Goal: Communication & Community: Participate in discussion

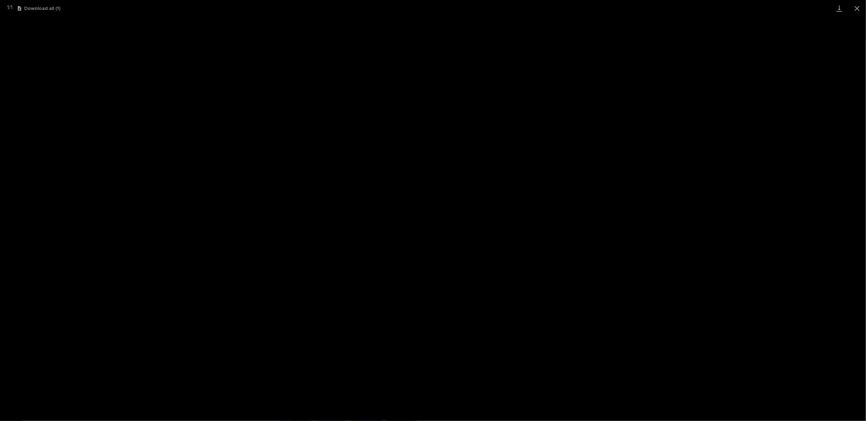
scroll to position [62, 0]
click at [858, 8] on button "Close gallery" at bounding box center [857, 8] width 18 height 17
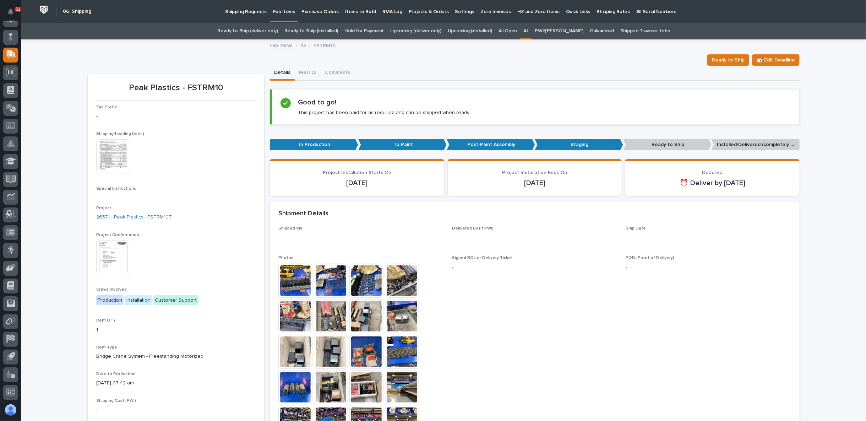
click at [279, 50] on div "Fab Items All FSTRM10" at bounding box center [443, 46] width 355 height 10
click at [280, 44] on link "Fab Items" at bounding box center [281, 45] width 23 height 8
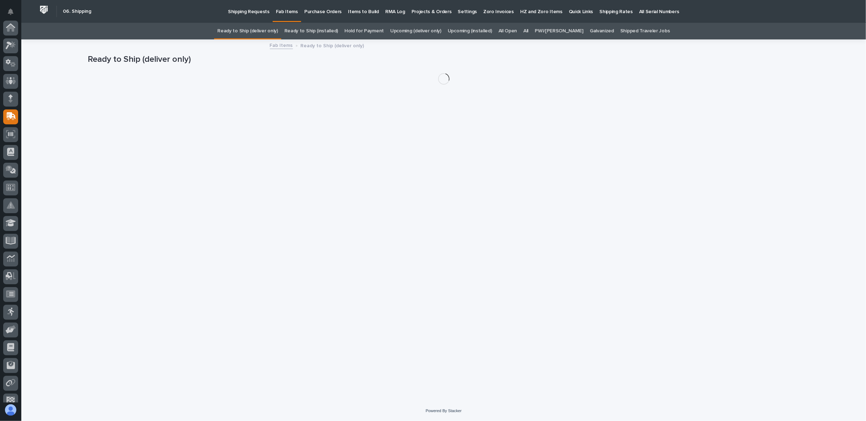
scroll to position [62, 0]
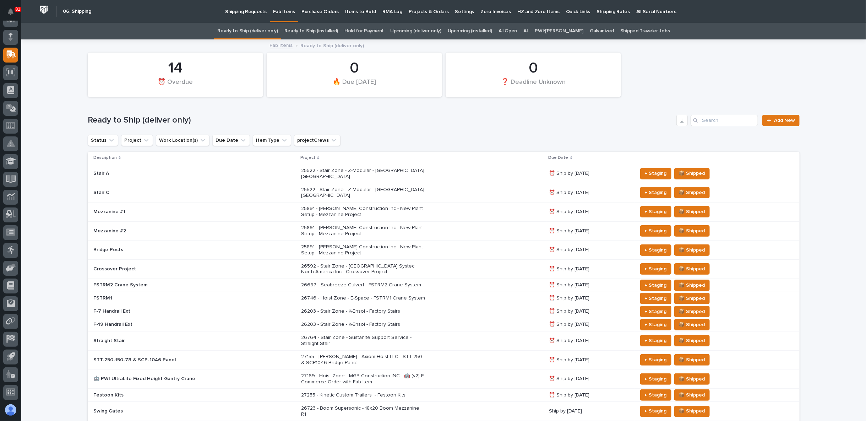
click at [528, 30] on link "All" at bounding box center [525, 31] width 5 height 17
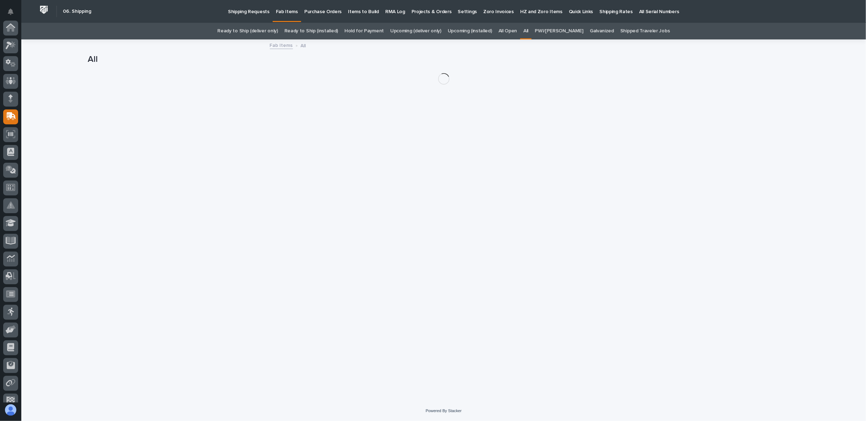
scroll to position [62, 0]
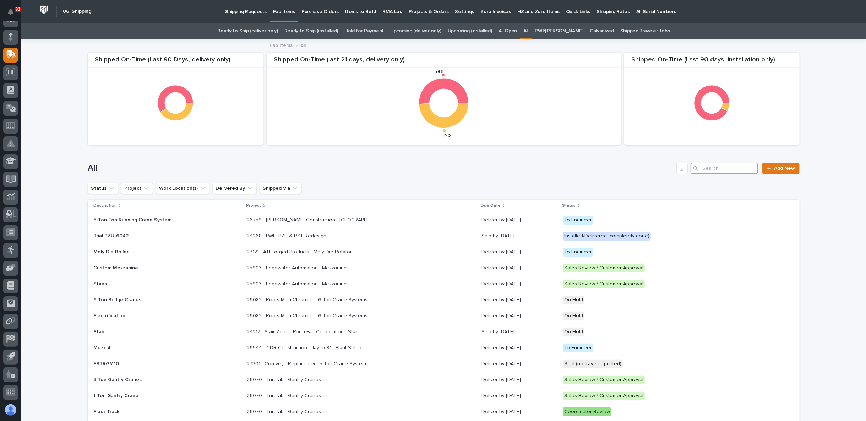
click at [703, 171] on input "Search" at bounding box center [723, 168] width 67 height 11
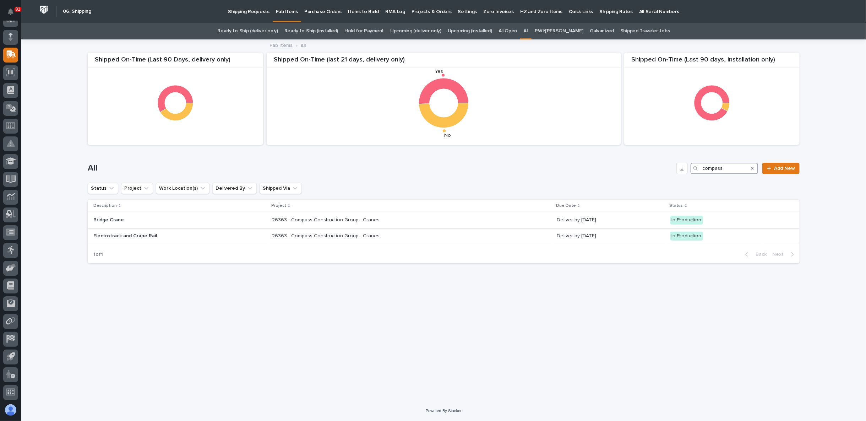
type input "compass"
click at [322, 214] on div "26363 - Compass Construction Group - Cranes 26363 - Compass Construction Group …" at bounding box center [411, 220] width 279 height 12
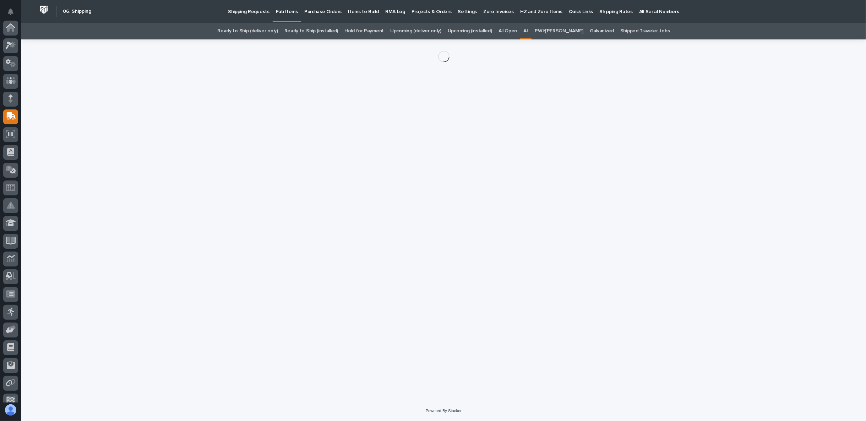
scroll to position [62, 0]
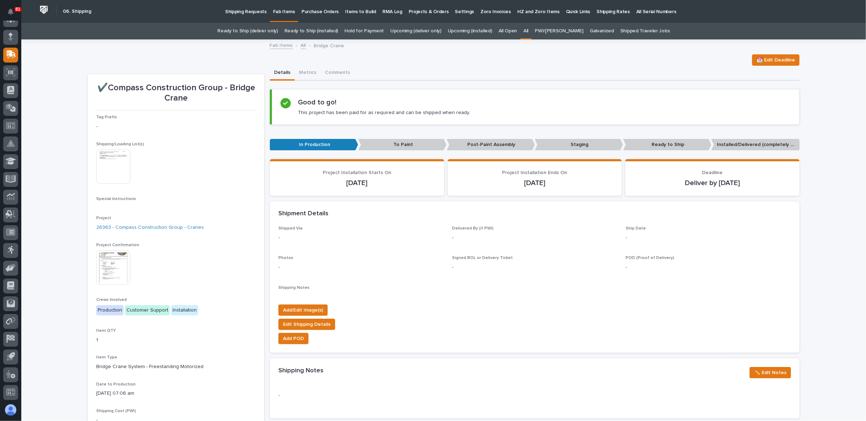
click at [116, 158] on img at bounding box center [113, 166] width 34 height 34
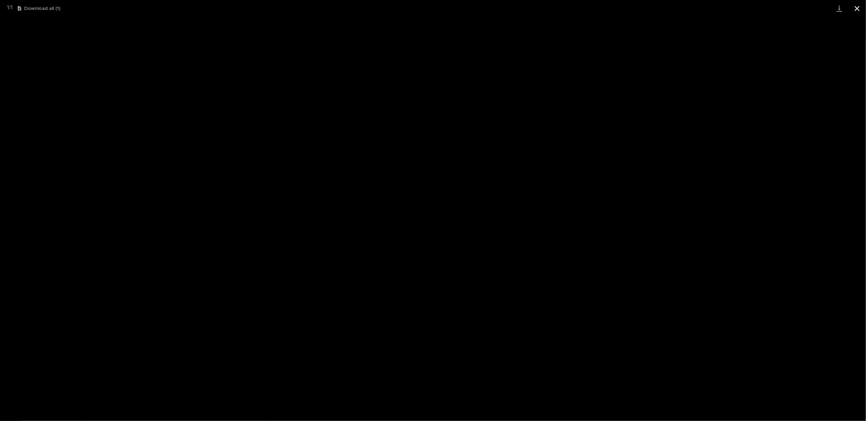
click at [860, 9] on button "Close gallery" at bounding box center [857, 8] width 18 height 17
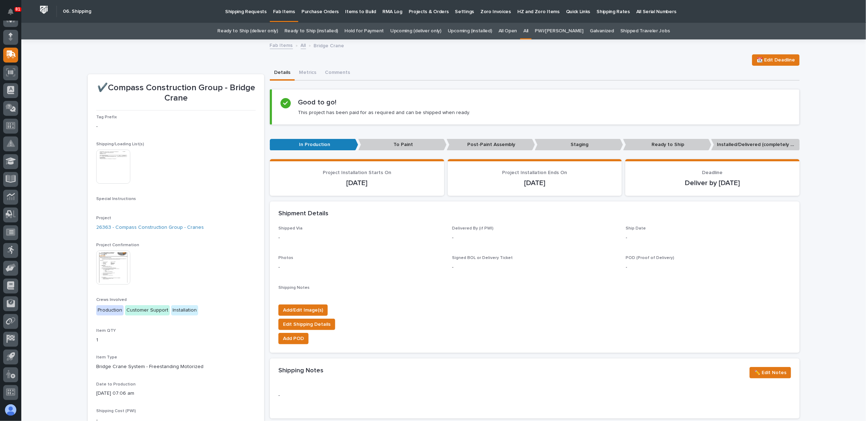
click at [123, 265] on img at bounding box center [113, 267] width 34 height 34
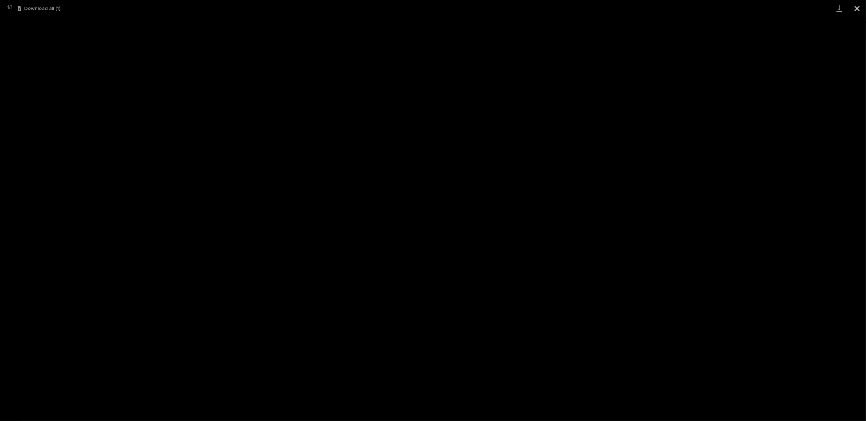
click at [856, 4] on button "Close gallery" at bounding box center [857, 8] width 18 height 17
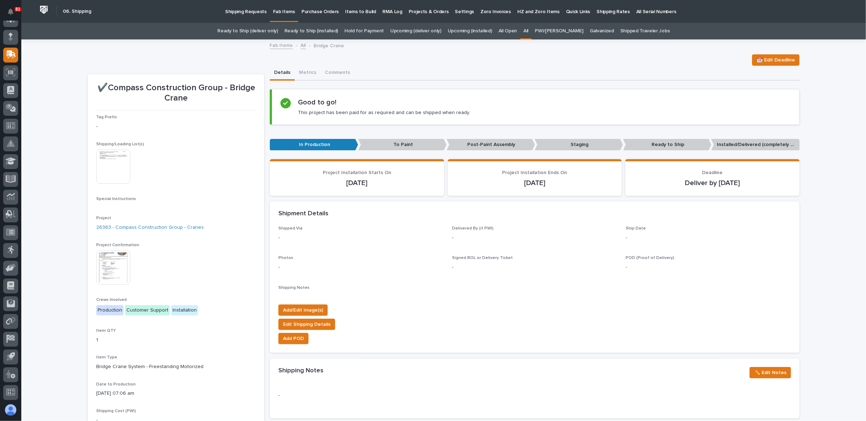
click at [301, 44] on link "All" at bounding box center [303, 45] width 5 height 8
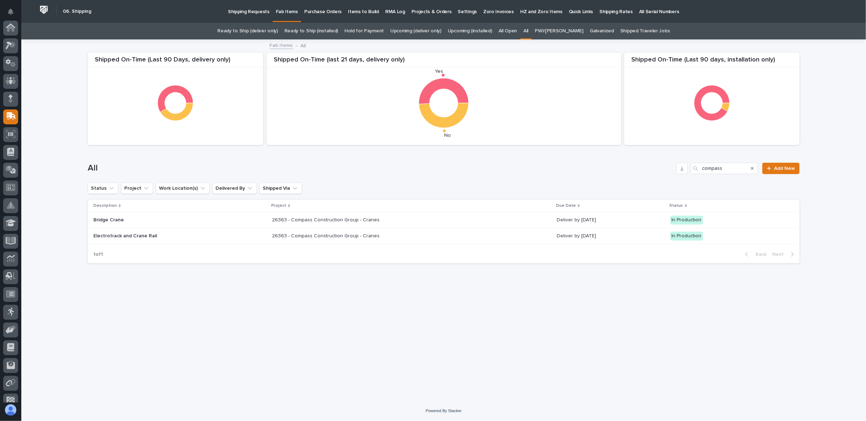
scroll to position [62, 0]
click at [222, 236] on div "Electrotrack and Crane Rail" at bounding box center [179, 236] width 173 height 12
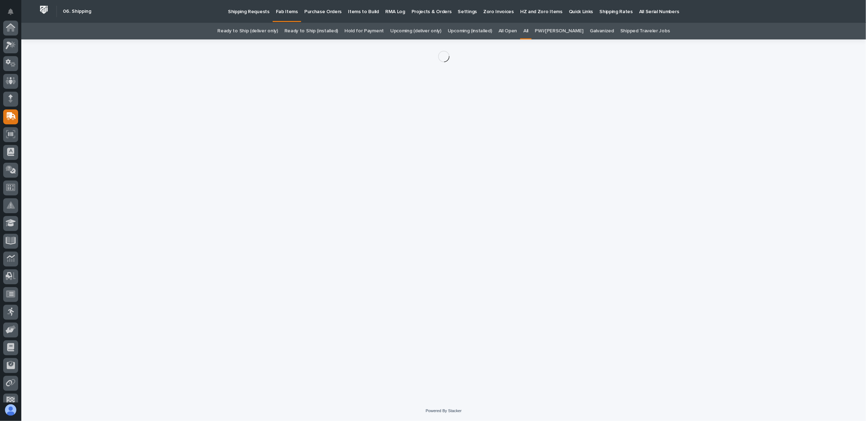
scroll to position [62, 0]
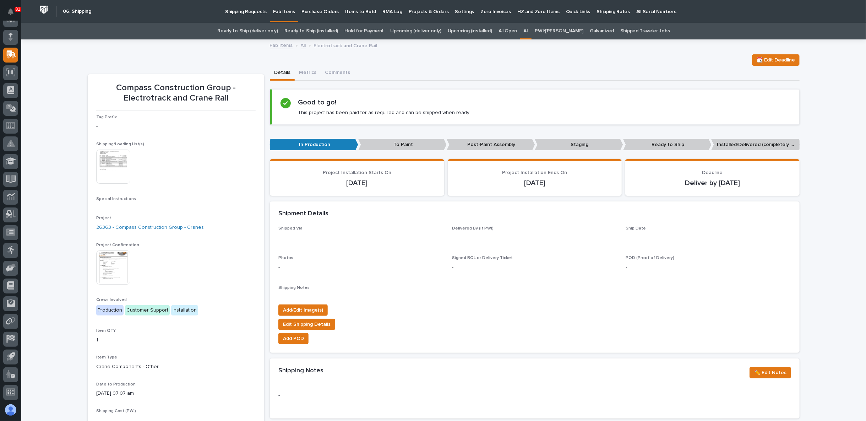
click at [112, 164] on img at bounding box center [113, 166] width 34 height 34
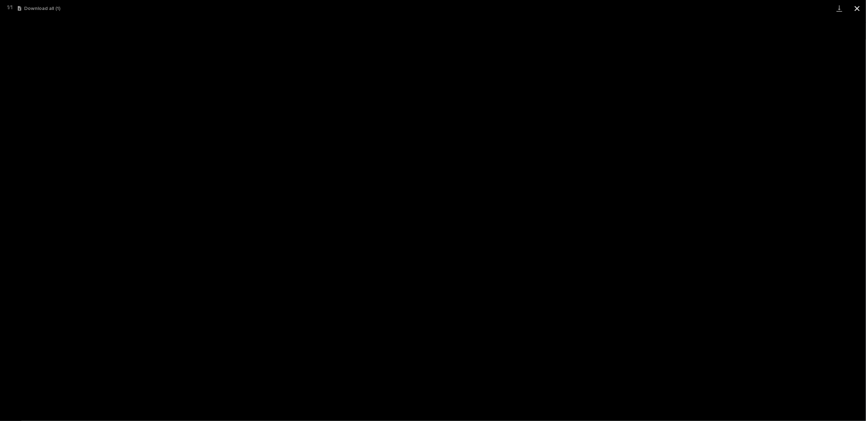
click at [861, 9] on button "Close gallery" at bounding box center [857, 8] width 18 height 17
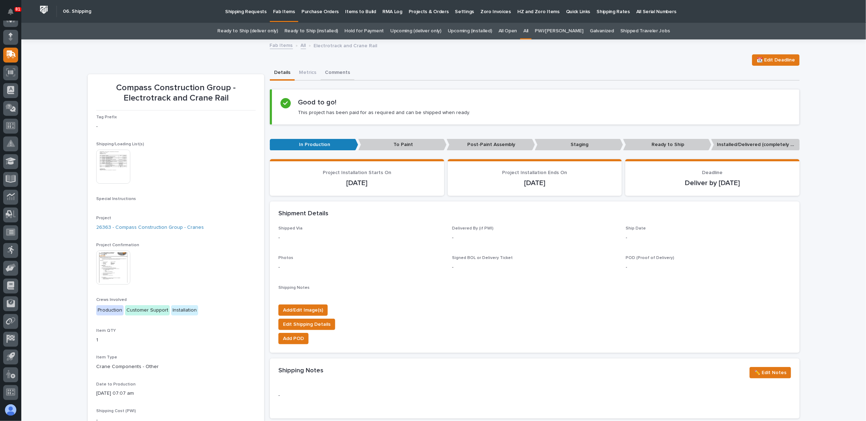
click at [330, 76] on button "Comments" at bounding box center [337, 73] width 34 height 15
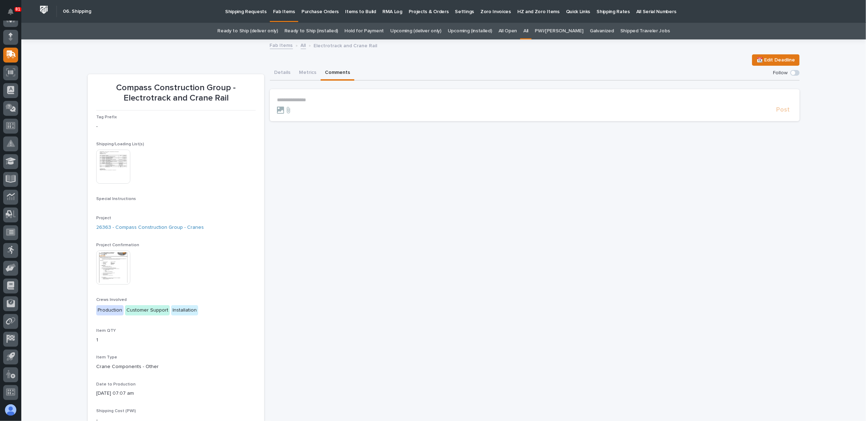
click at [317, 99] on p "**********" at bounding box center [534, 100] width 515 height 6
click at [776, 114] on span "Post" at bounding box center [782, 113] width 13 height 8
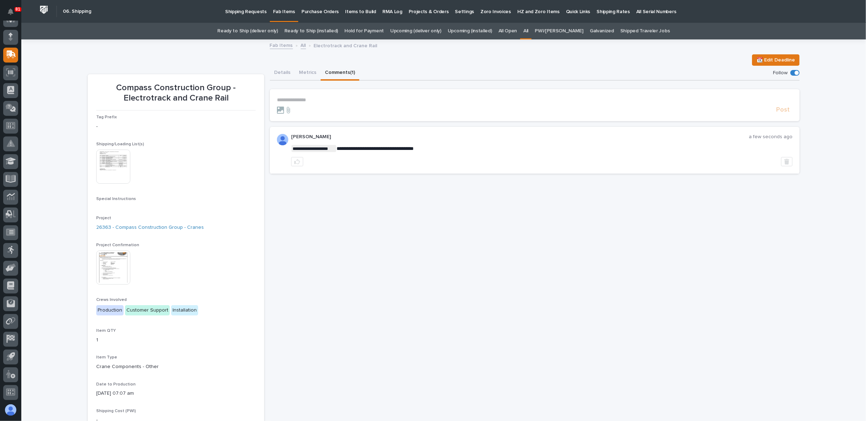
click at [115, 272] on img at bounding box center [113, 267] width 34 height 34
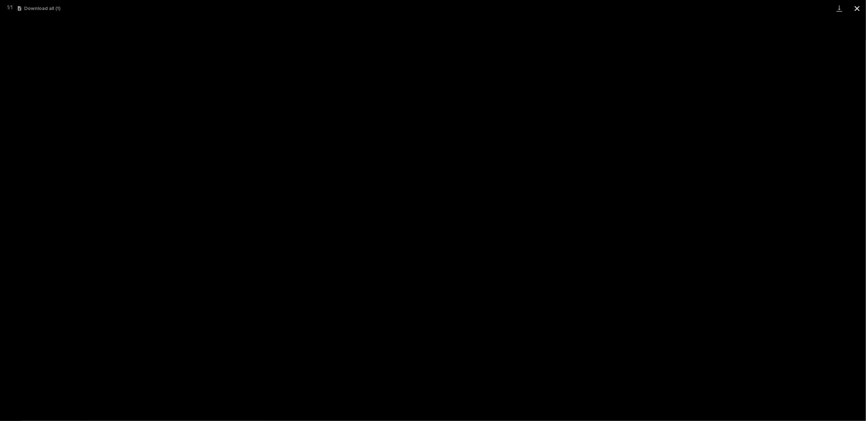
click at [858, 8] on button "Close gallery" at bounding box center [857, 8] width 18 height 17
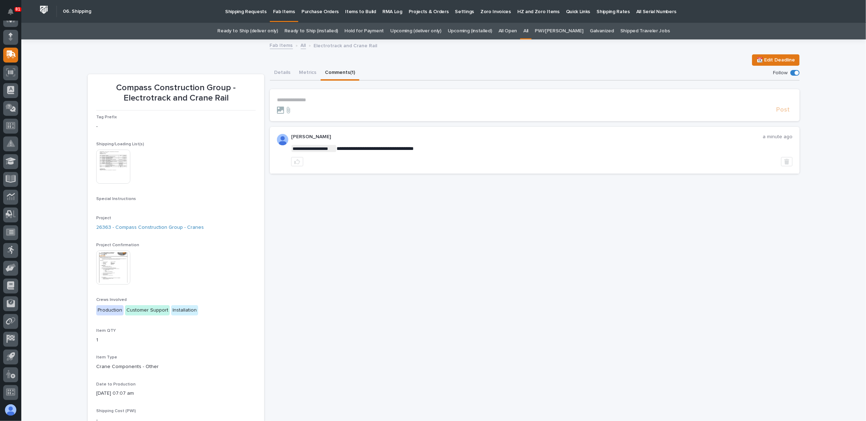
click at [122, 279] on img at bounding box center [113, 267] width 34 height 34
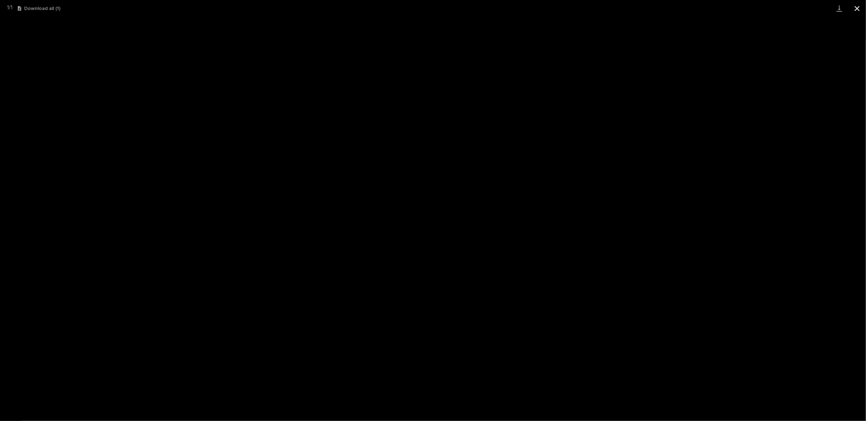
drag, startPoint x: 858, startPoint y: 7, endPoint x: 852, endPoint y: 12, distance: 7.4
click at [858, 7] on button "Close gallery" at bounding box center [857, 8] width 18 height 17
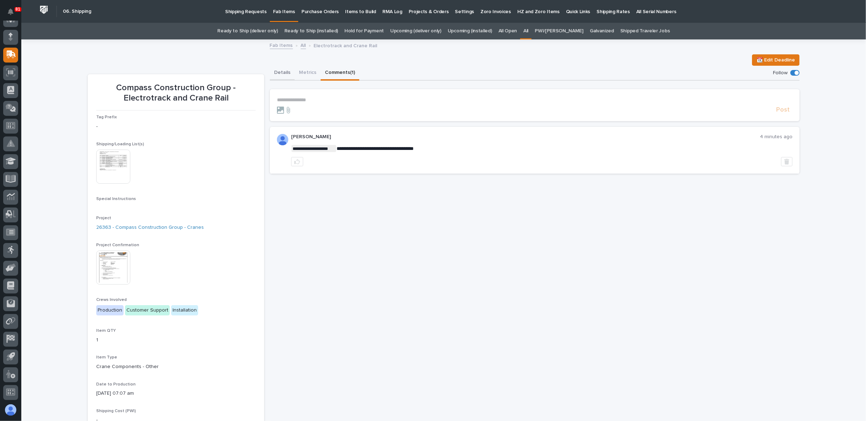
click at [280, 70] on button "Details" at bounding box center [282, 73] width 25 height 15
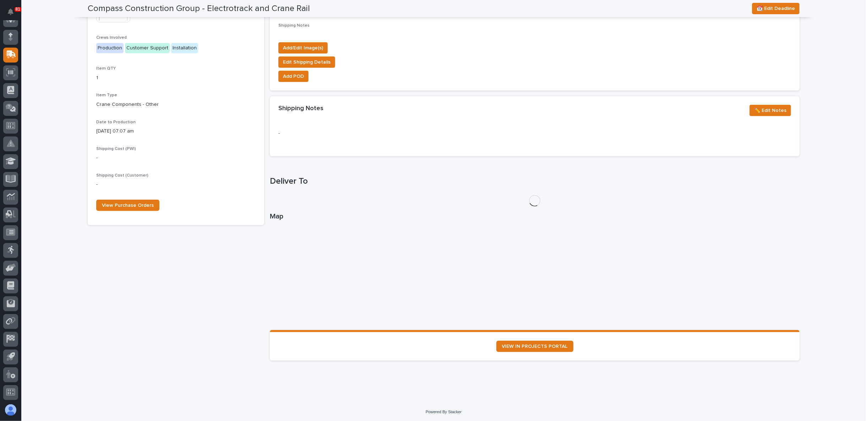
scroll to position [288, 0]
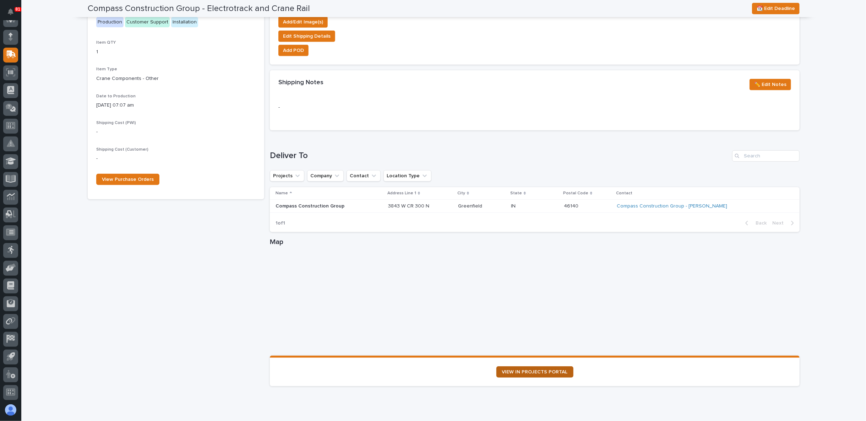
click at [534, 370] on span "VIEW IN PROJECTS PORTAL" at bounding box center [535, 371] width 66 height 5
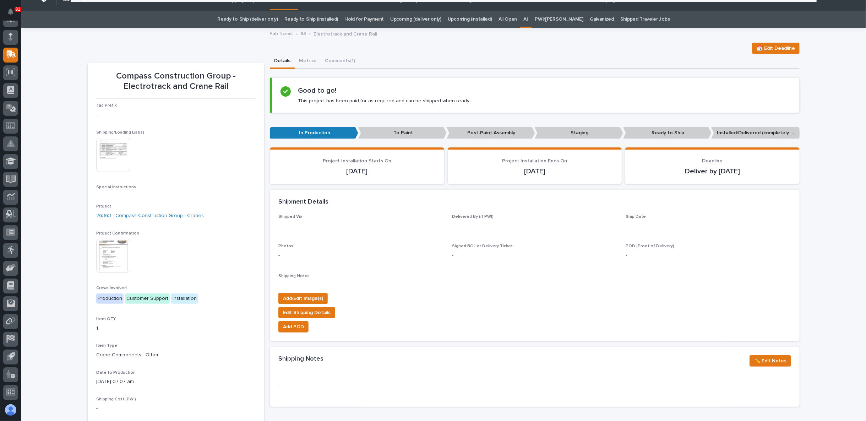
scroll to position [0, 0]
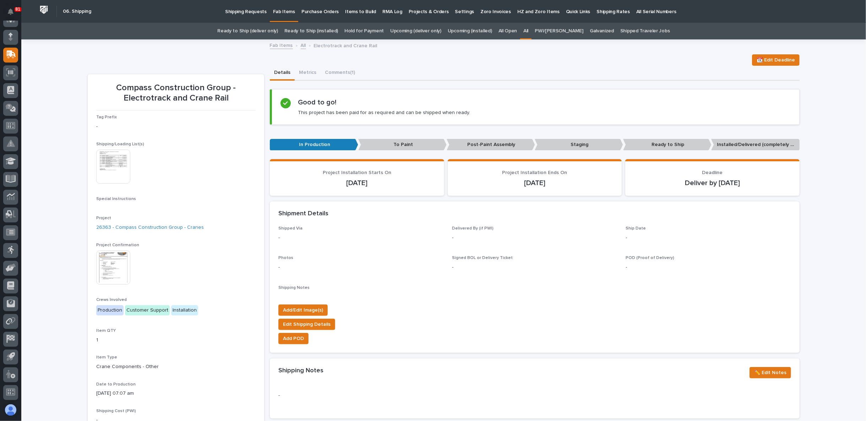
click at [108, 166] on img at bounding box center [113, 166] width 34 height 34
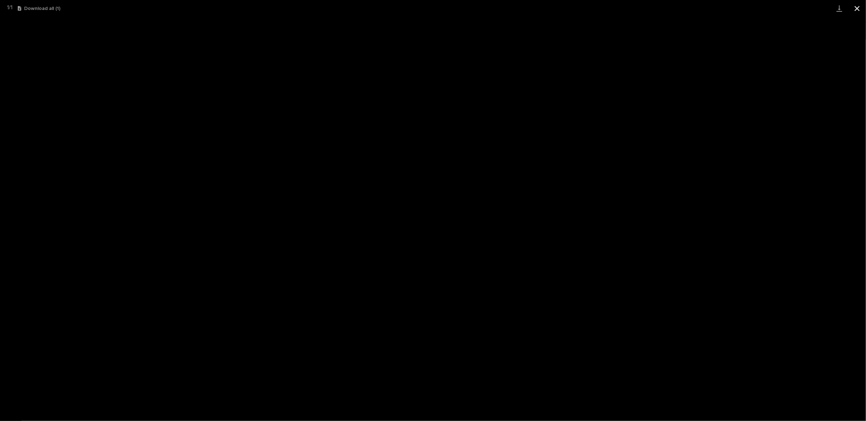
click at [858, 8] on button "Close gallery" at bounding box center [857, 8] width 18 height 17
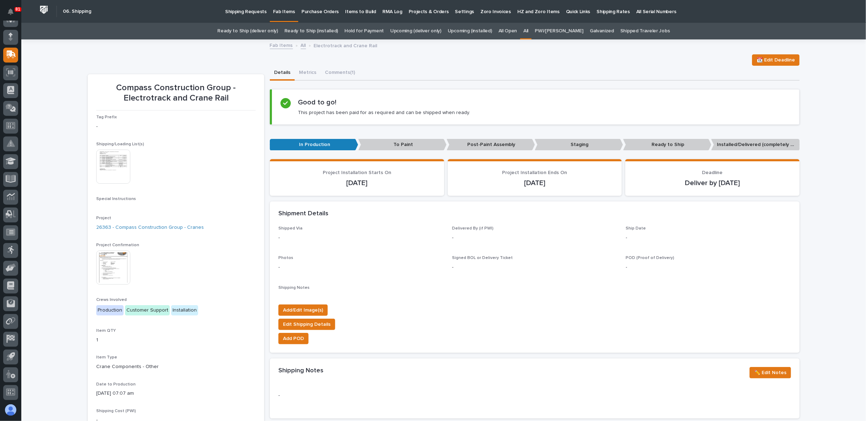
click at [575, 142] on p "Staging" at bounding box center [578, 145] width 88 height 12
click at [566, 146] on p "Staging" at bounding box center [578, 145] width 88 height 12
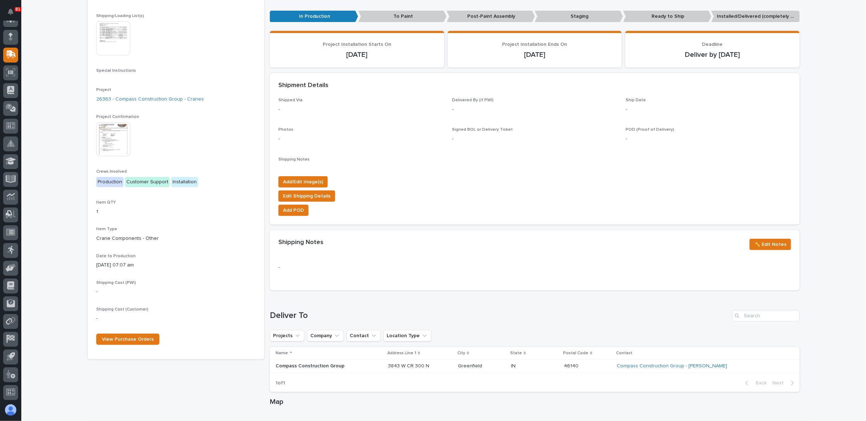
scroll to position [313, 0]
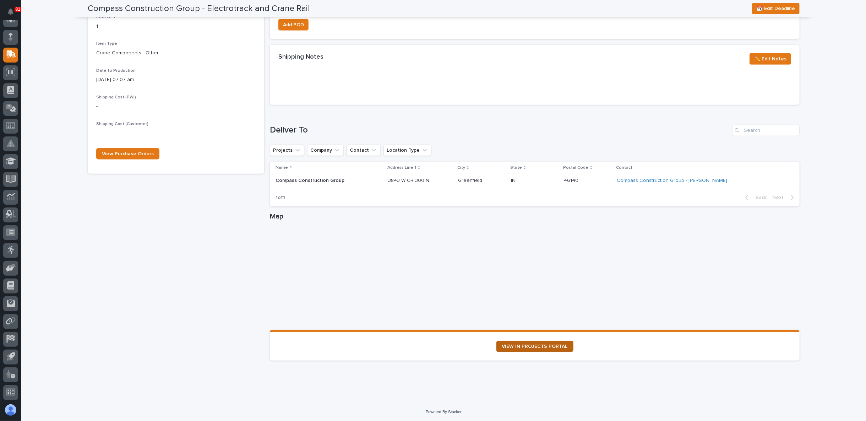
click at [526, 342] on link "VIEW IN PROJECTS PORTAL" at bounding box center [534, 345] width 77 height 11
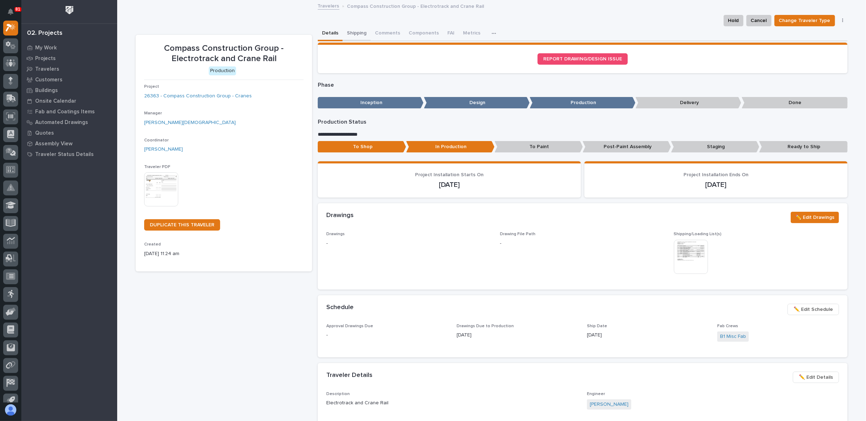
click at [358, 30] on button "Shipping" at bounding box center [356, 33] width 28 height 15
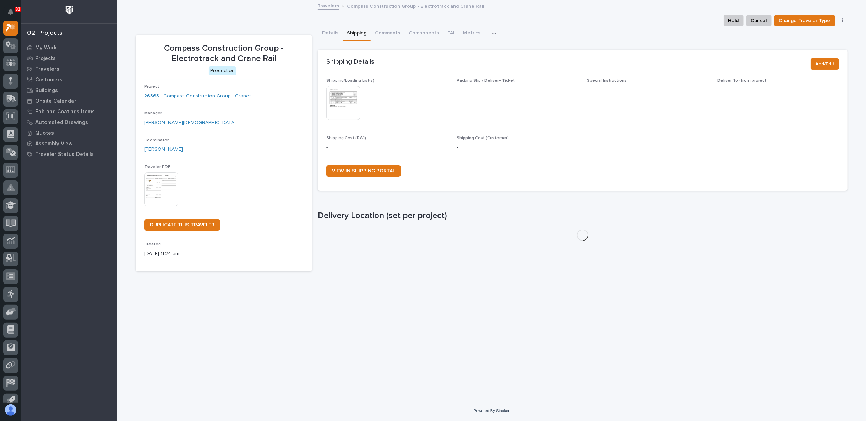
click at [341, 103] on img at bounding box center [343, 103] width 34 height 34
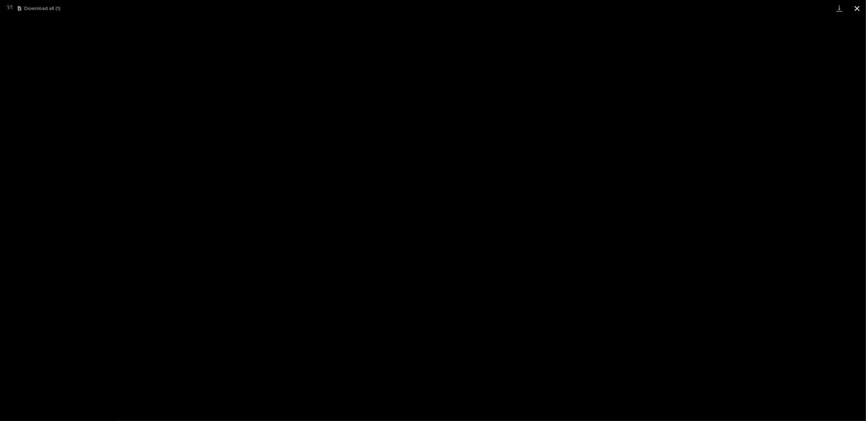
click at [855, 9] on button "Close gallery" at bounding box center [857, 8] width 18 height 17
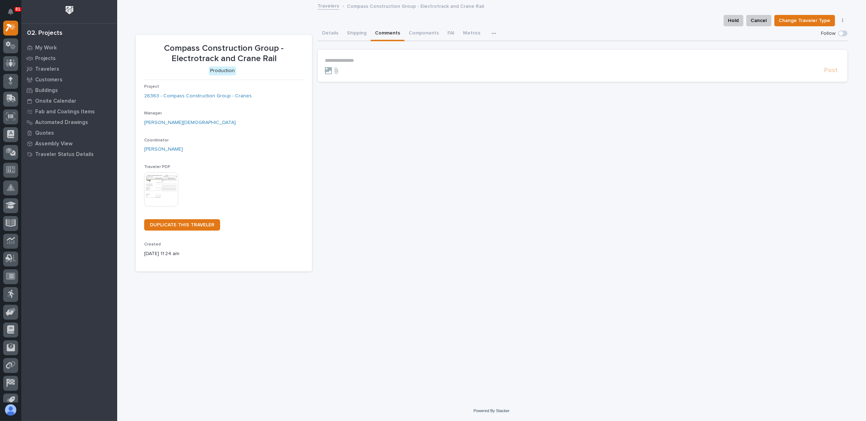
click at [388, 37] on button "Comments" at bounding box center [387, 33] width 34 height 15
click at [361, 60] on p "**********" at bounding box center [582, 60] width 515 height 6
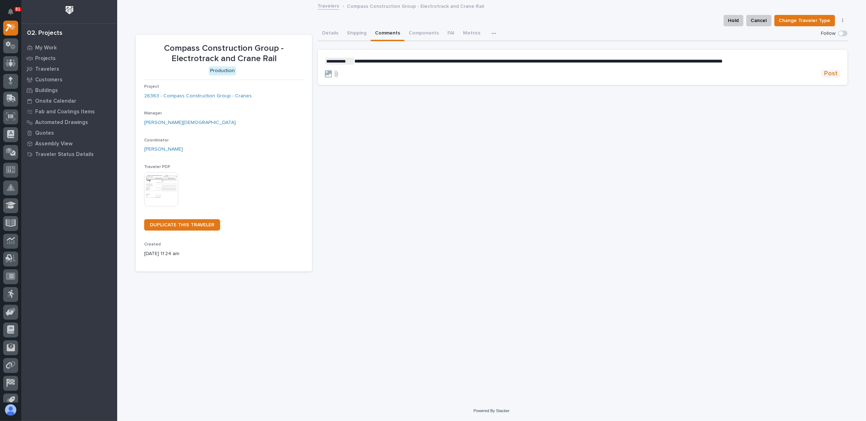
click at [835, 71] on span "Post" at bounding box center [830, 74] width 13 height 8
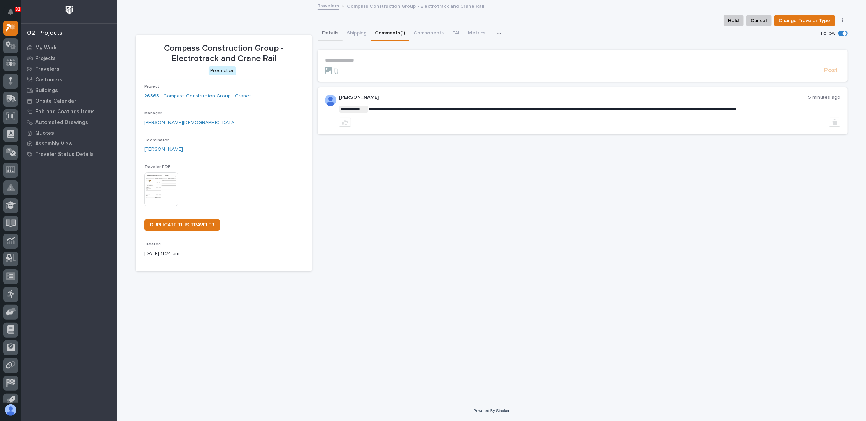
click at [326, 32] on button "Details" at bounding box center [330, 33] width 25 height 15
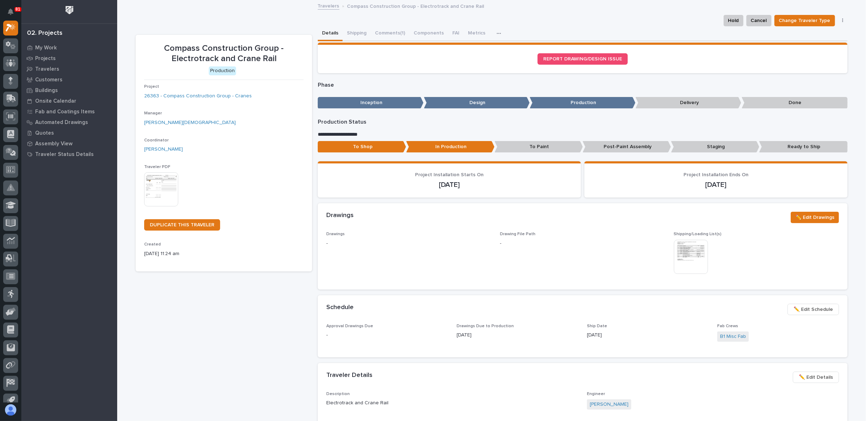
click at [705, 148] on p "Staging" at bounding box center [715, 147] width 88 height 12
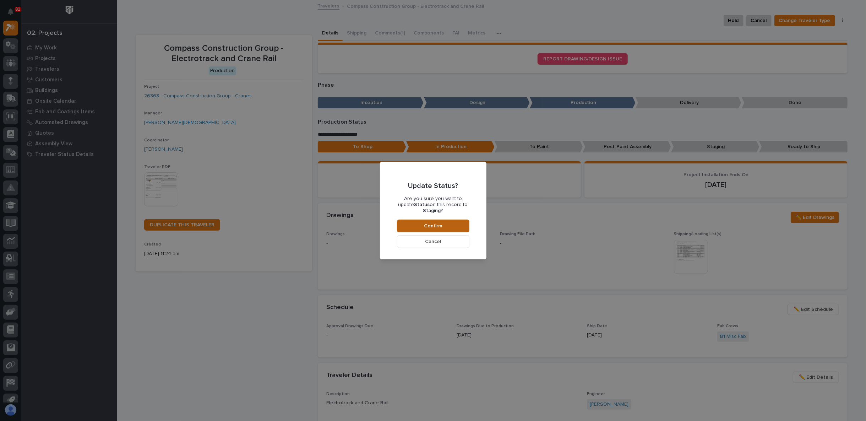
click at [437, 225] on span "Confirm" at bounding box center [433, 225] width 18 height 6
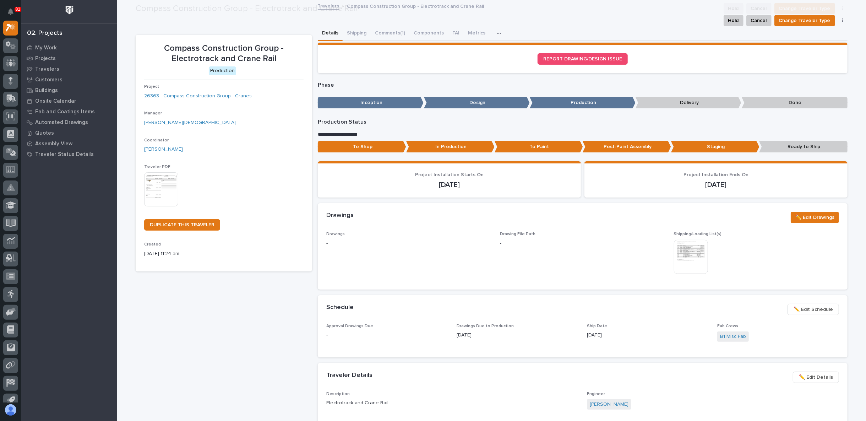
scroll to position [42, 0]
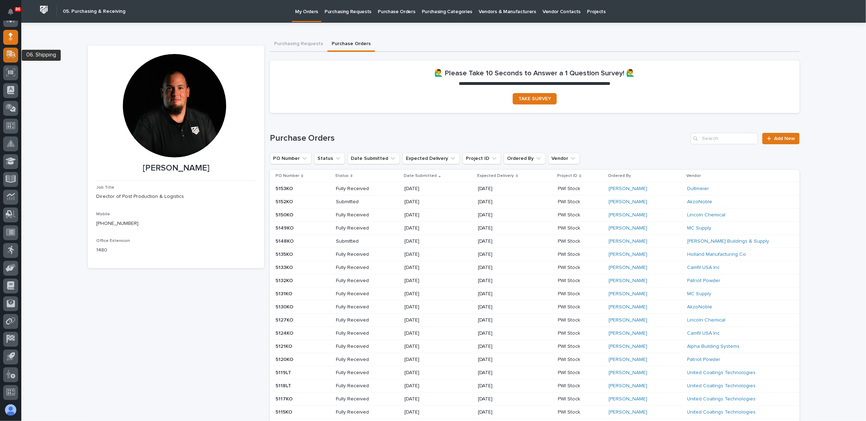
click at [10, 52] on icon at bounding box center [11, 53] width 9 height 7
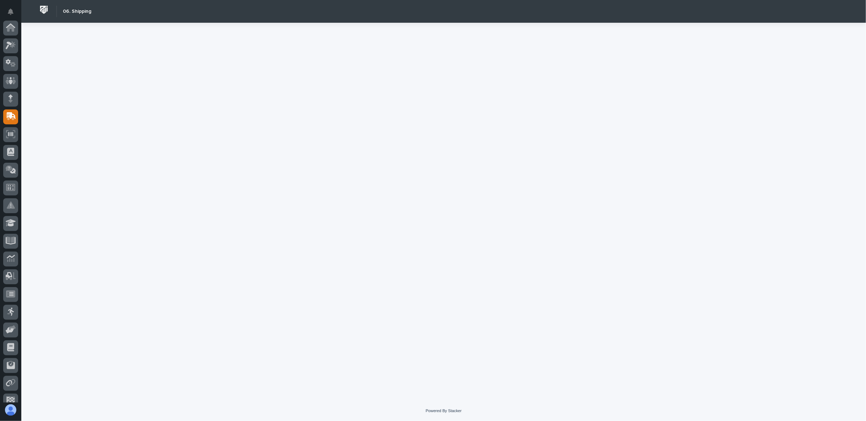
scroll to position [62, 0]
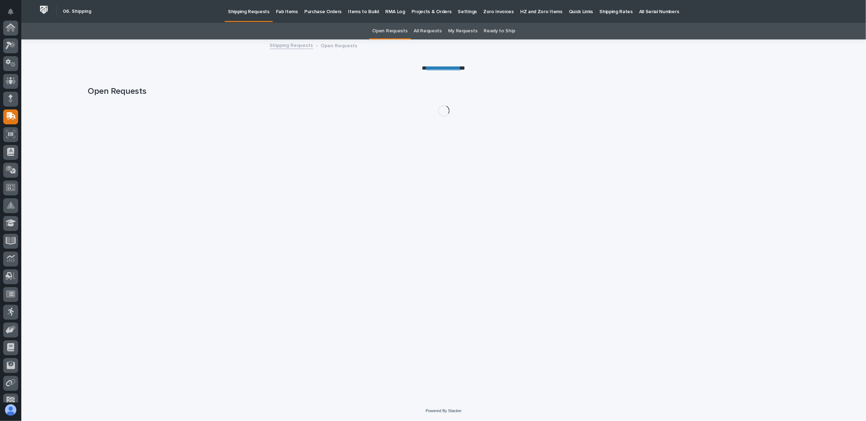
scroll to position [62, 0]
click at [286, 12] on p "Fab Items" at bounding box center [287, 7] width 22 height 15
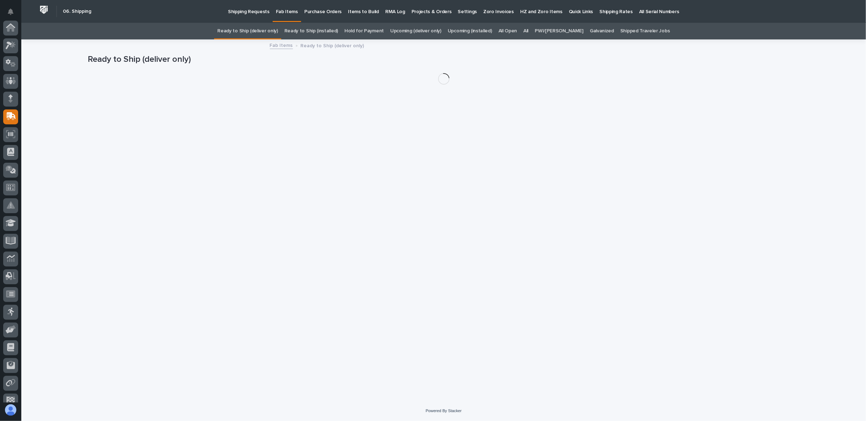
scroll to position [62, 0]
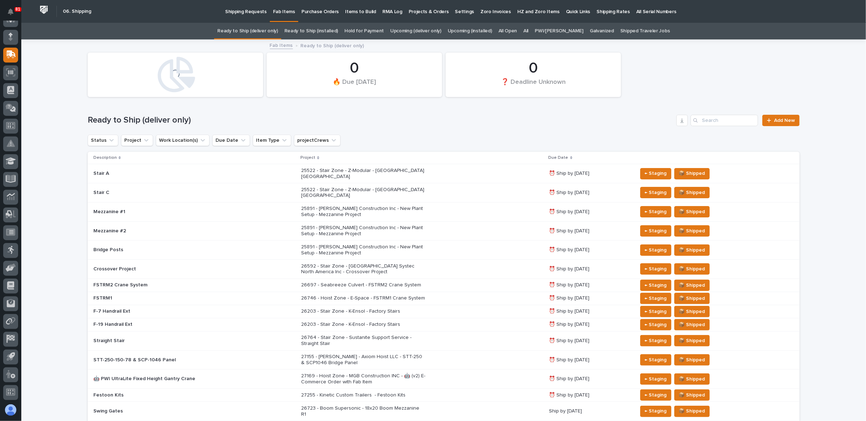
click at [420, 30] on link "Upcoming (deliver only)" at bounding box center [415, 31] width 51 height 17
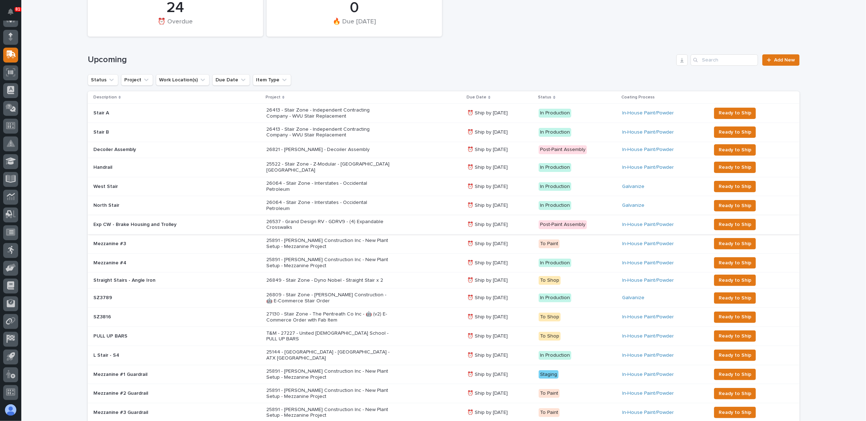
scroll to position [39, 0]
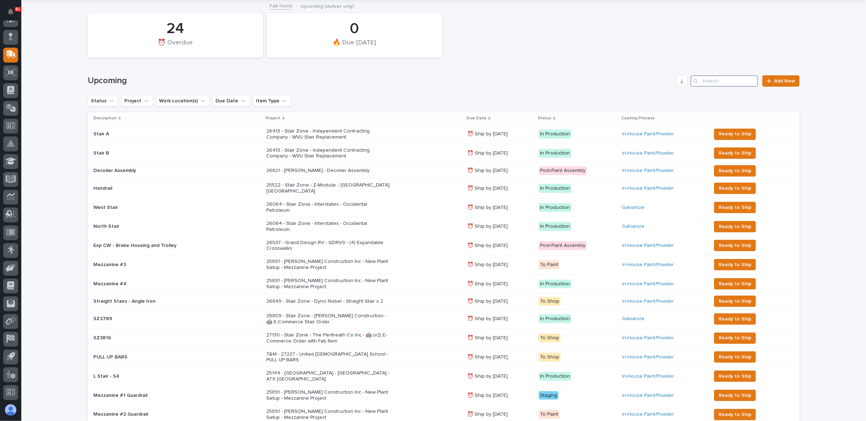
click at [706, 78] on input "Search" at bounding box center [723, 80] width 67 height 11
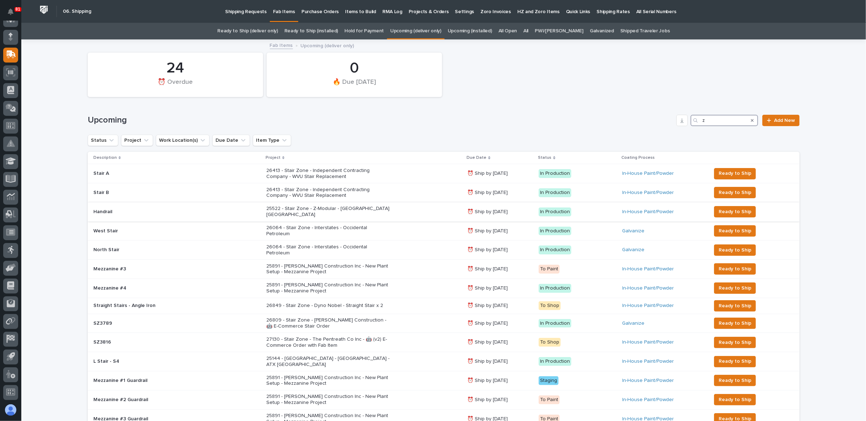
type input "z"
click at [304, 209] on p "25522 - Stair Zone - Z-Modular - [GEOGRAPHIC_DATA] [GEOGRAPHIC_DATA]" at bounding box center [328, 211] width 124 height 12
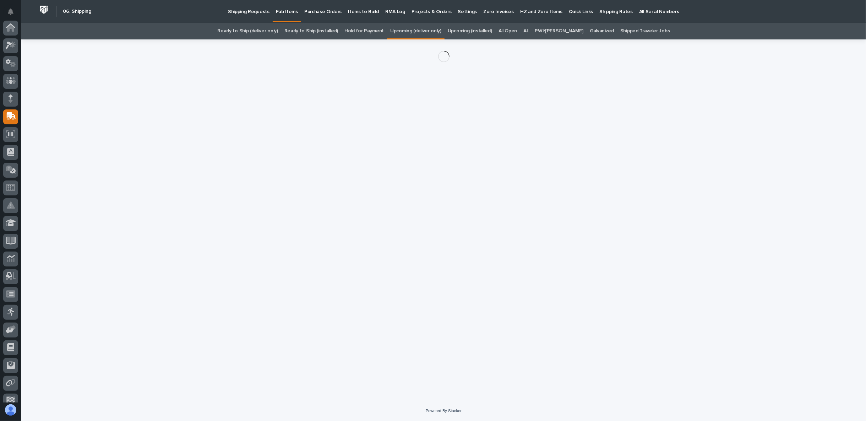
scroll to position [62, 0]
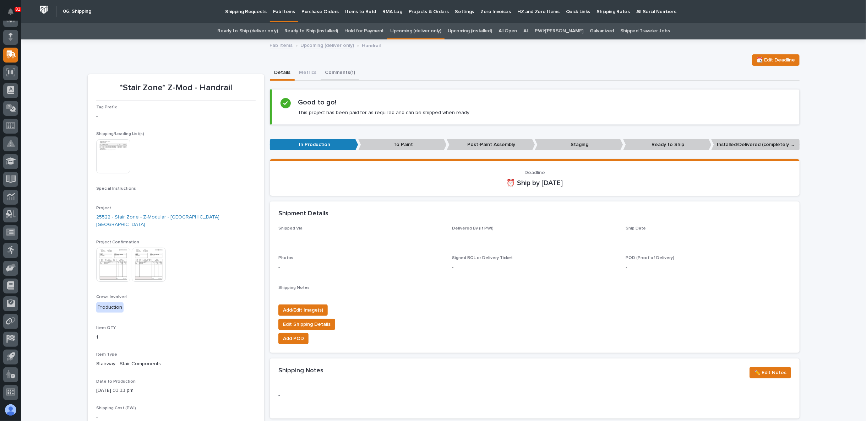
click at [343, 67] on button "Comments (1)" at bounding box center [339, 73] width 39 height 15
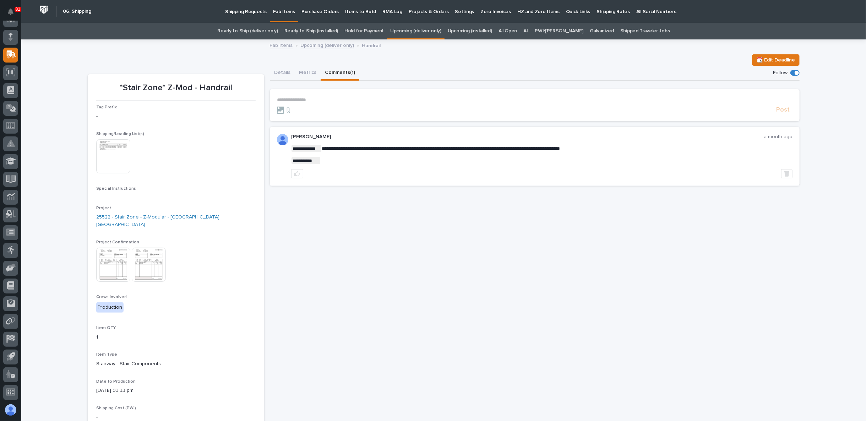
click at [292, 97] on p "**********" at bounding box center [534, 100] width 515 height 6
click at [322, 96] on section "*** Post" at bounding box center [534, 106] width 529 height 34
click at [293, 98] on p "***" at bounding box center [534, 100] width 515 height 6
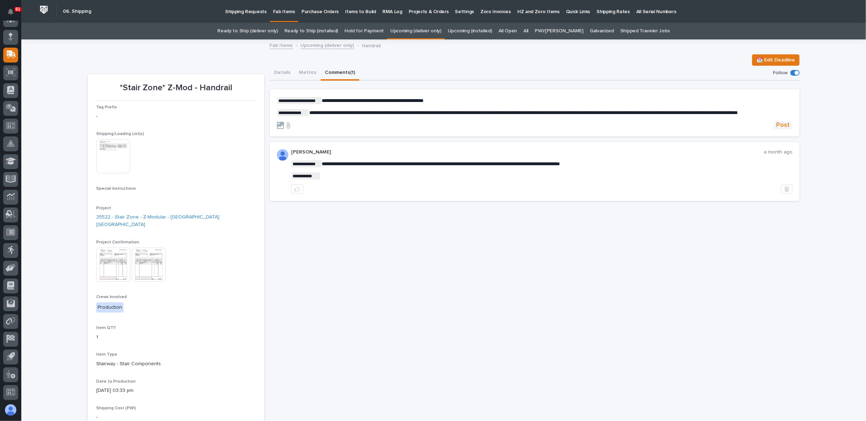
click at [781, 129] on span "Post" at bounding box center [782, 125] width 13 height 8
